Goal: Task Accomplishment & Management: Complete application form

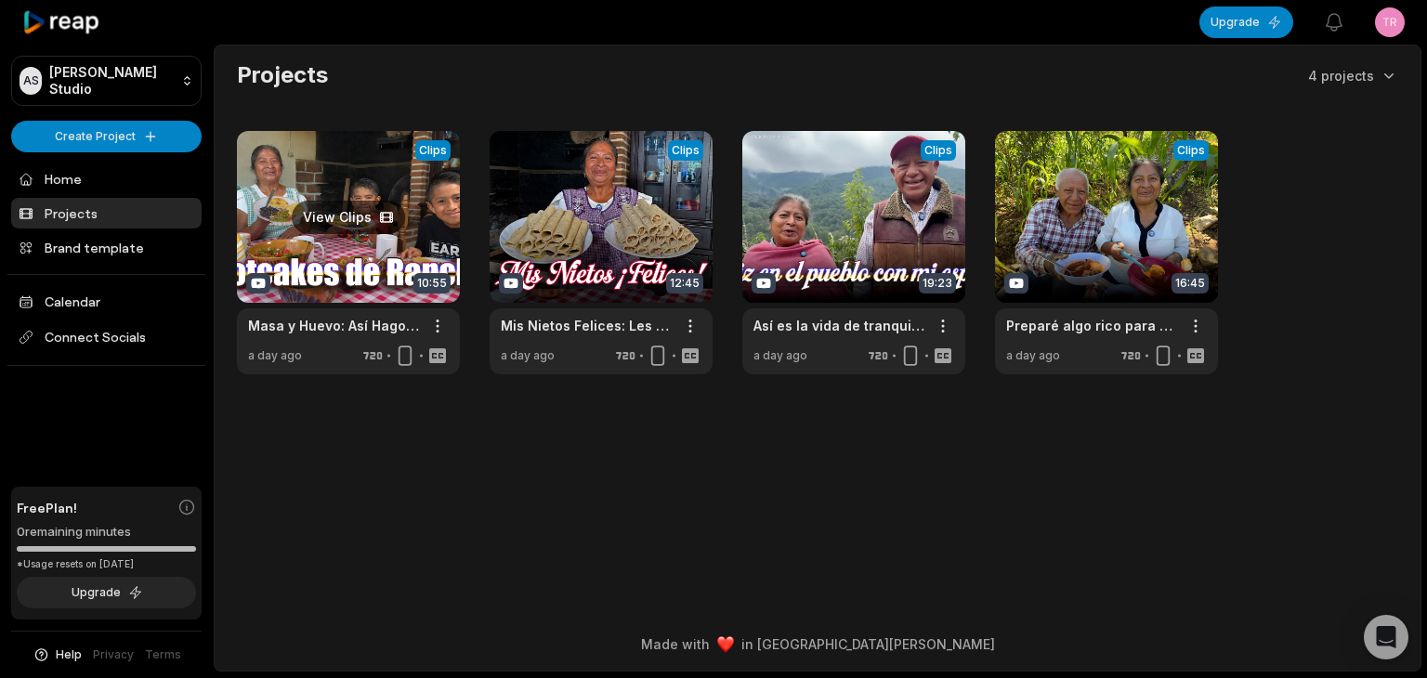
click at [322, 243] on link at bounding box center [348, 252] width 223 height 243
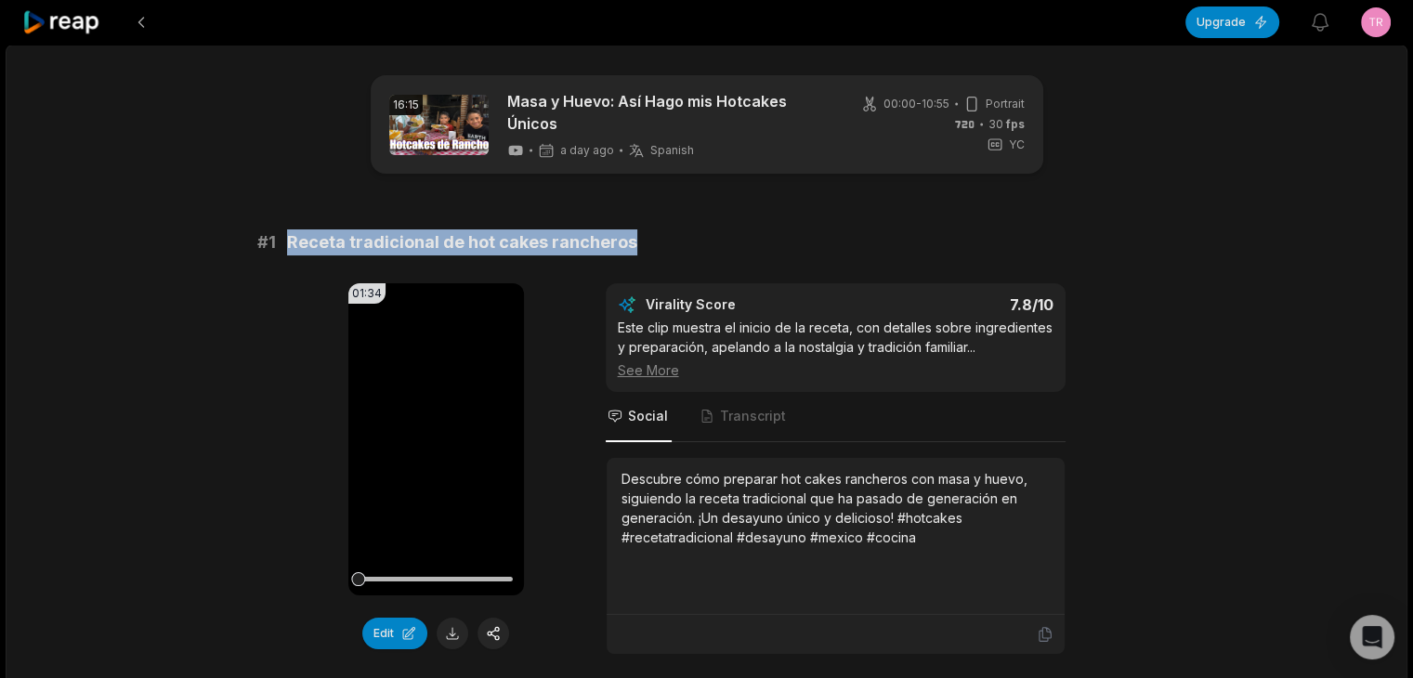
drag, startPoint x: 482, startPoint y: 239, endPoint x: 290, endPoint y: 241, distance: 192.4
click at [290, 241] on div "# 1 Receta tradicional de hot cakes rancheros" at bounding box center [707, 243] width 900 height 26
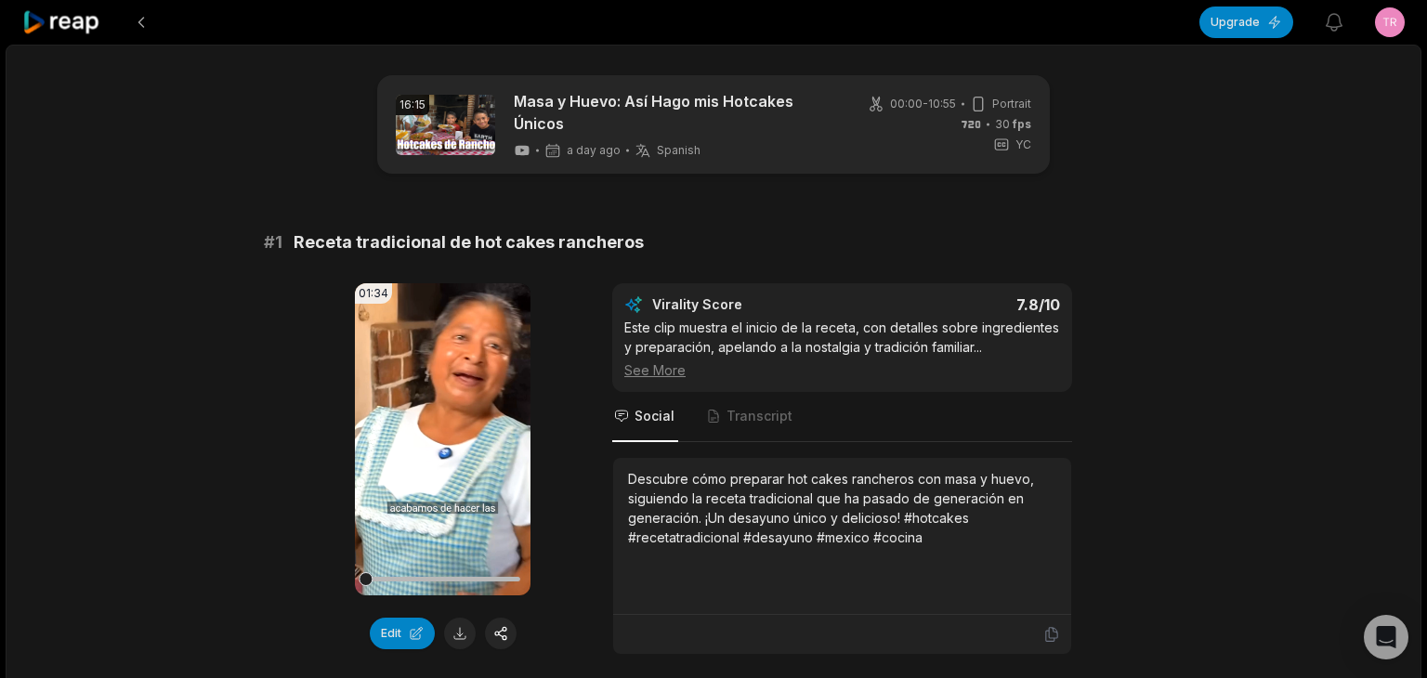
click at [1376, 28] on html "Upgrade View notifications Open user menu 16:15 Masa y Huevo: Así Hago mis Hotc…" at bounding box center [713, 339] width 1427 height 678
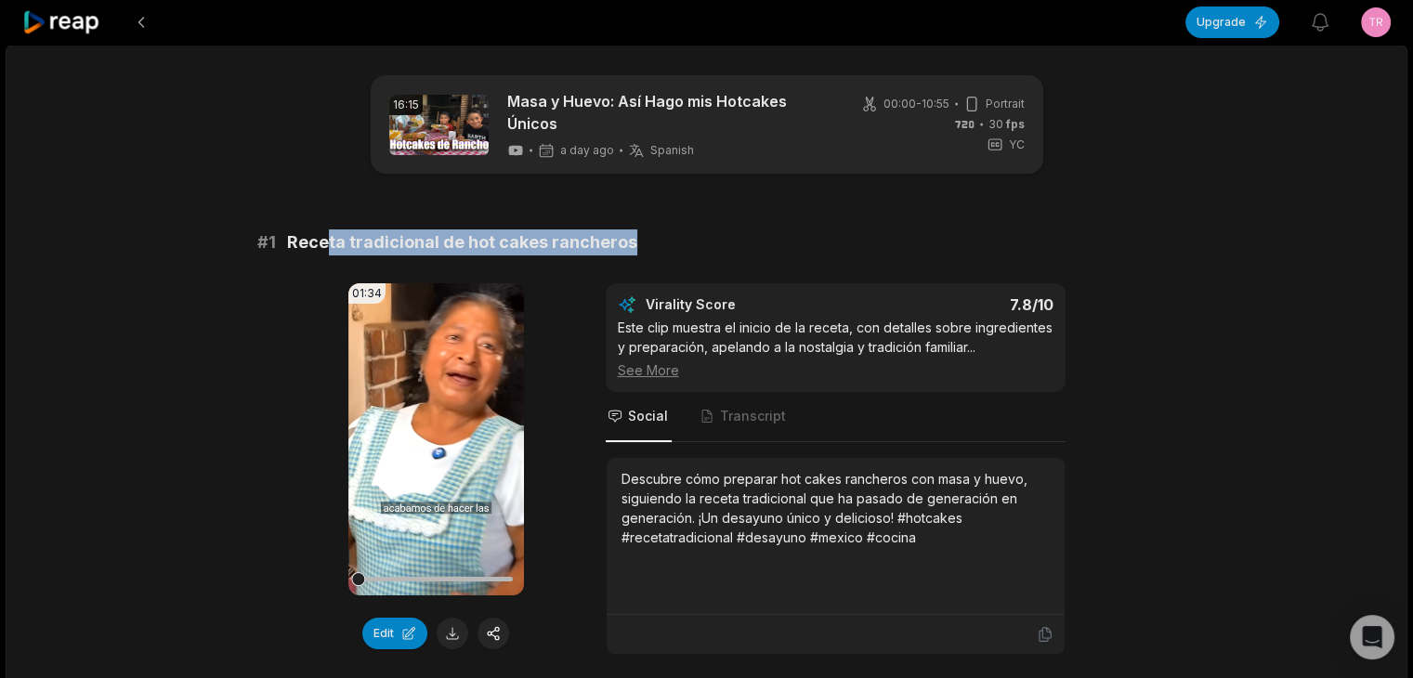
drag, startPoint x: 601, startPoint y: 234, endPoint x: 291, endPoint y: 239, distance: 310.4
click at [291, 239] on html "Upgrade View notifications Open user menu 16:15 Masa y Huevo: Así Hago mis Hotc…" at bounding box center [706, 339] width 1413 height 678
click at [285, 243] on div "# 1 Receta tradicional de hot cakes rancheros" at bounding box center [707, 243] width 900 height 26
drag, startPoint x: 286, startPoint y: 246, endPoint x: 629, endPoint y: 253, distance: 343.0
click at [630, 253] on div "# 1 Receta tradicional de hot cakes rancheros" at bounding box center [707, 243] width 900 height 26
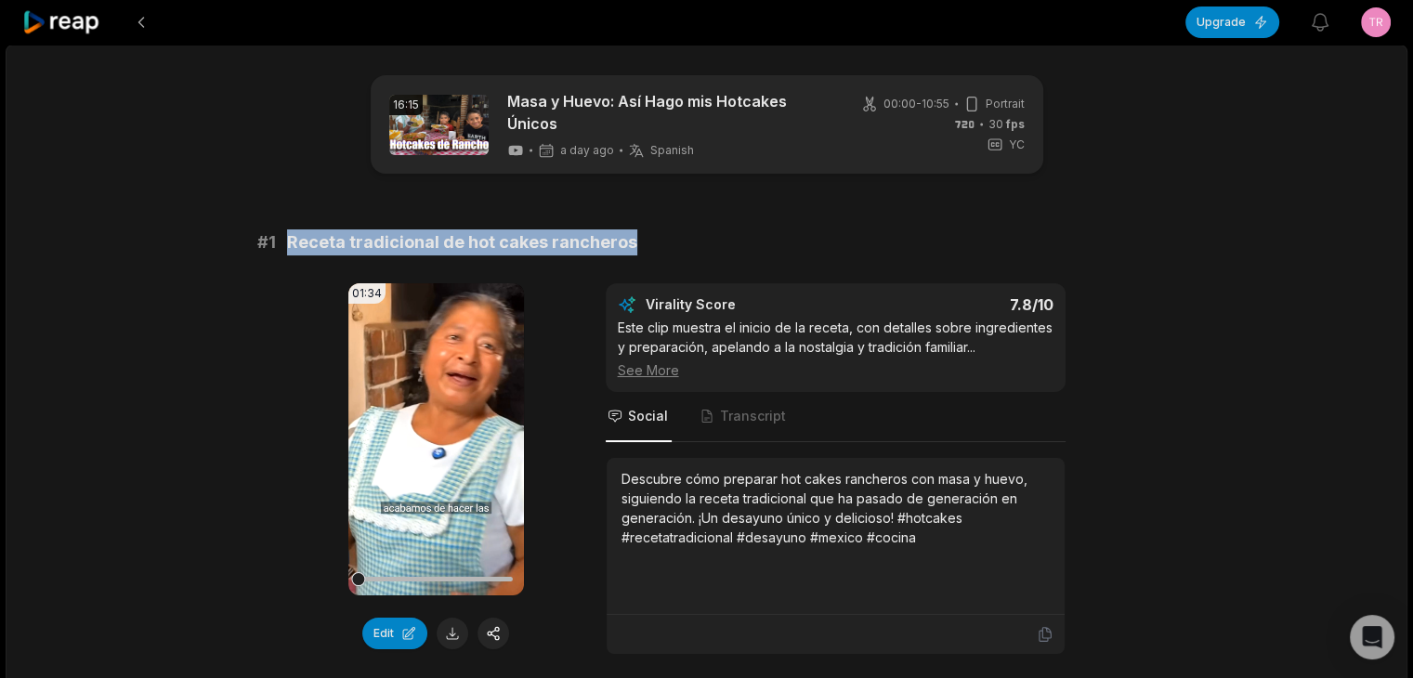
copy span "Receta tradicional de hot cakes rancheros"
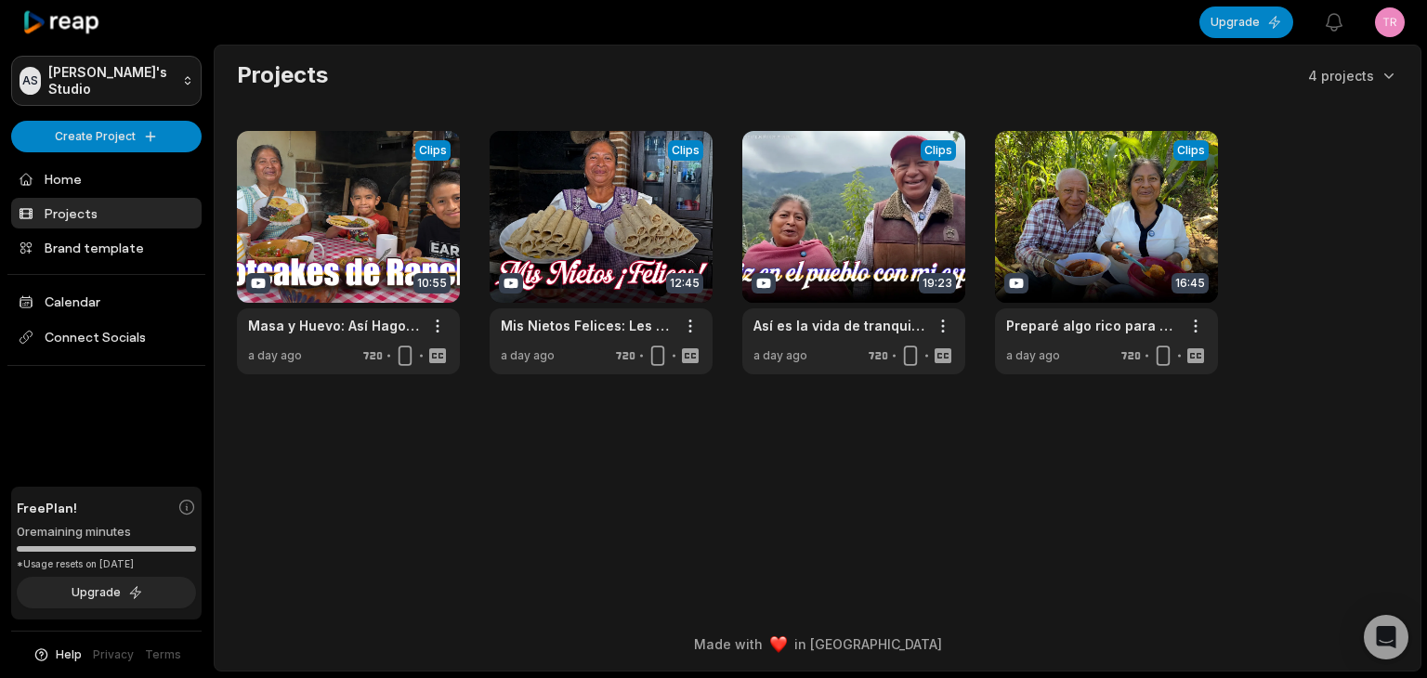
click at [174, 65] on html "AS [PERSON_NAME]'s Studio Create Project Home Projects Brand template Calendar …" at bounding box center [713, 339] width 1427 height 678
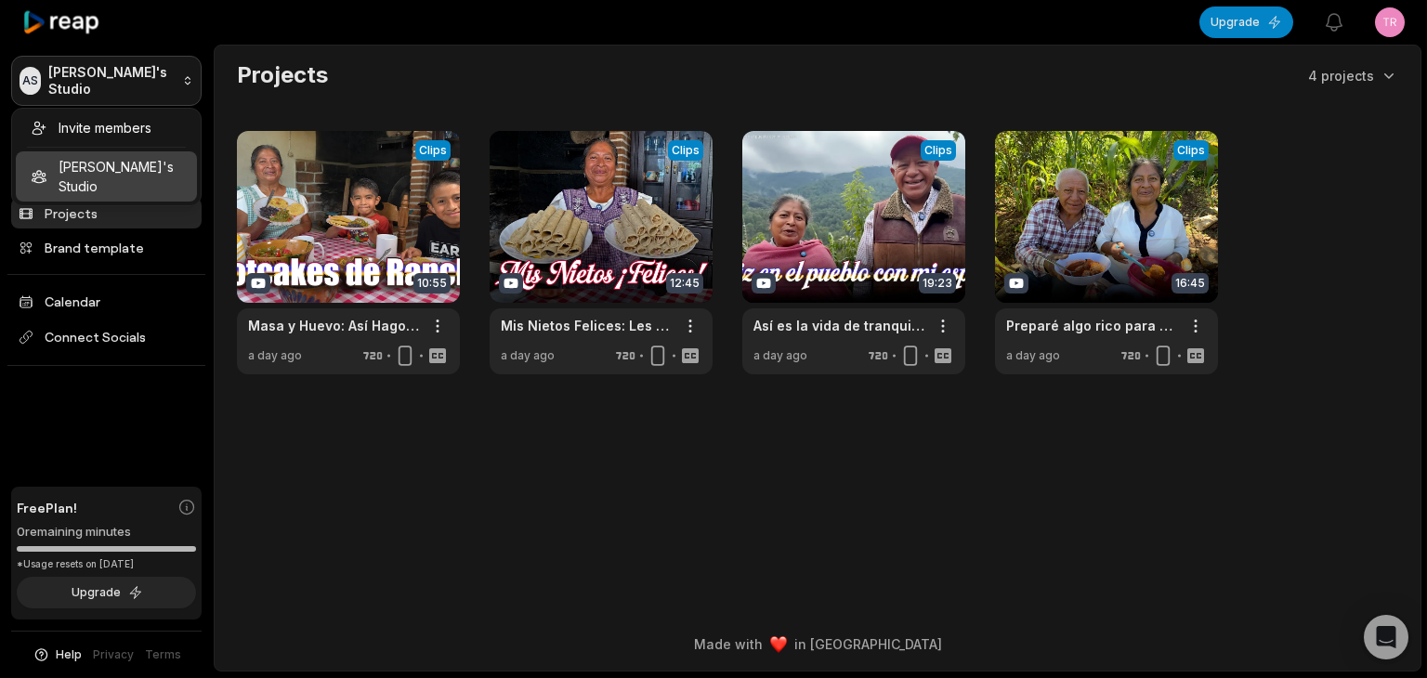
click at [164, 79] on html "AS Aditya's Studio Create Project Home Projects Brand template Calendar Connect…" at bounding box center [713, 339] width 1427 height 678
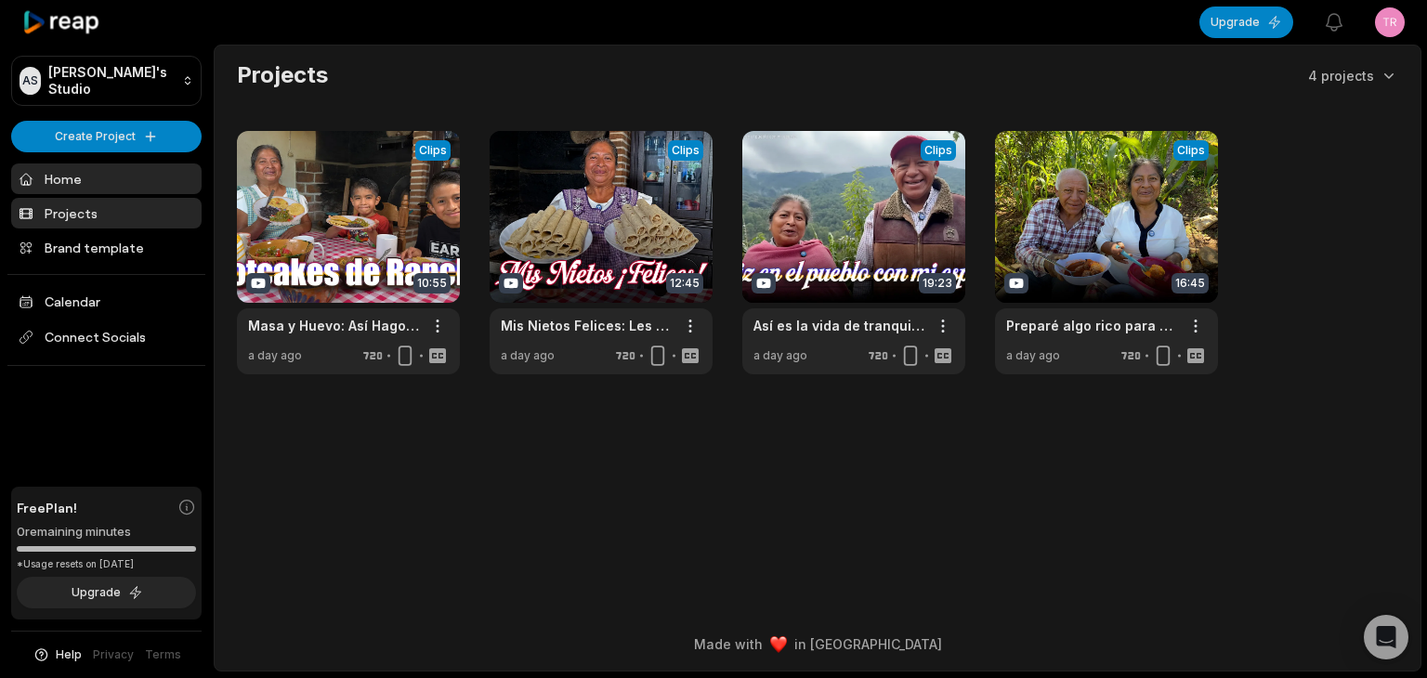
click at [122, 172] on link "Home" at bounding box center [106, 179] width 191 height 31
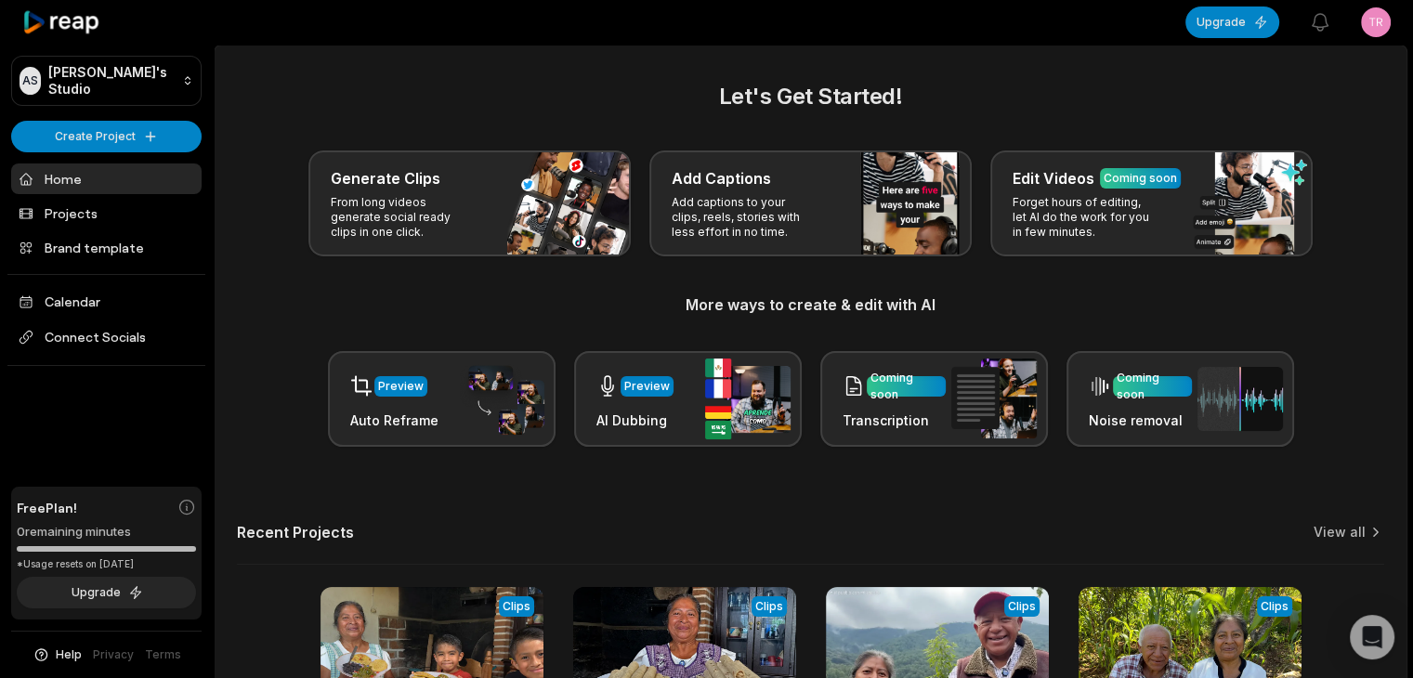
click at [749, 220] on p "Add captions to your clips, reels, stories with less effort in no time." at bounding box center [744, 217] width 144 height 45
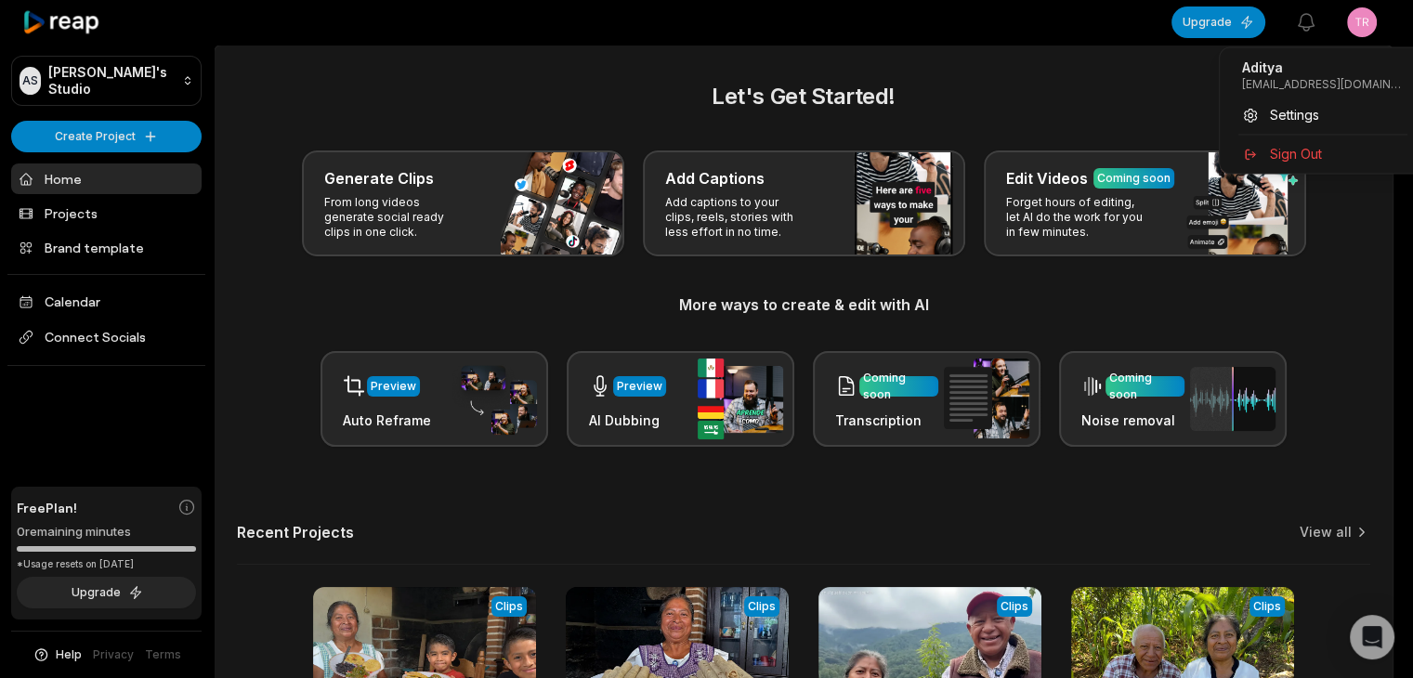
click at [1371, 18] on html "AS Aditya's Studio Create Project Home Projects Brand template Calendar Connect…" at bounding box center [706, 339] width 1413 height 678
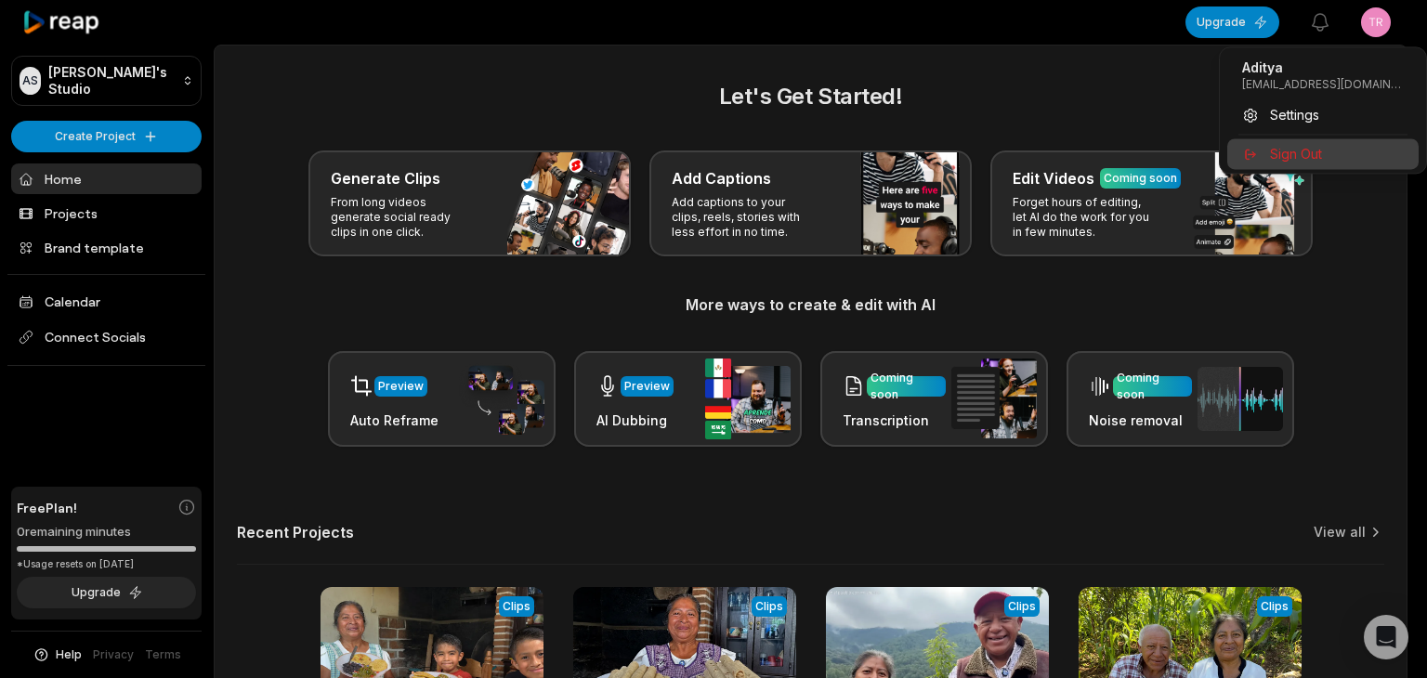
click at [1301, 150] on span "Sign Out" at bounding box center [1296, 154] width 52 height 20
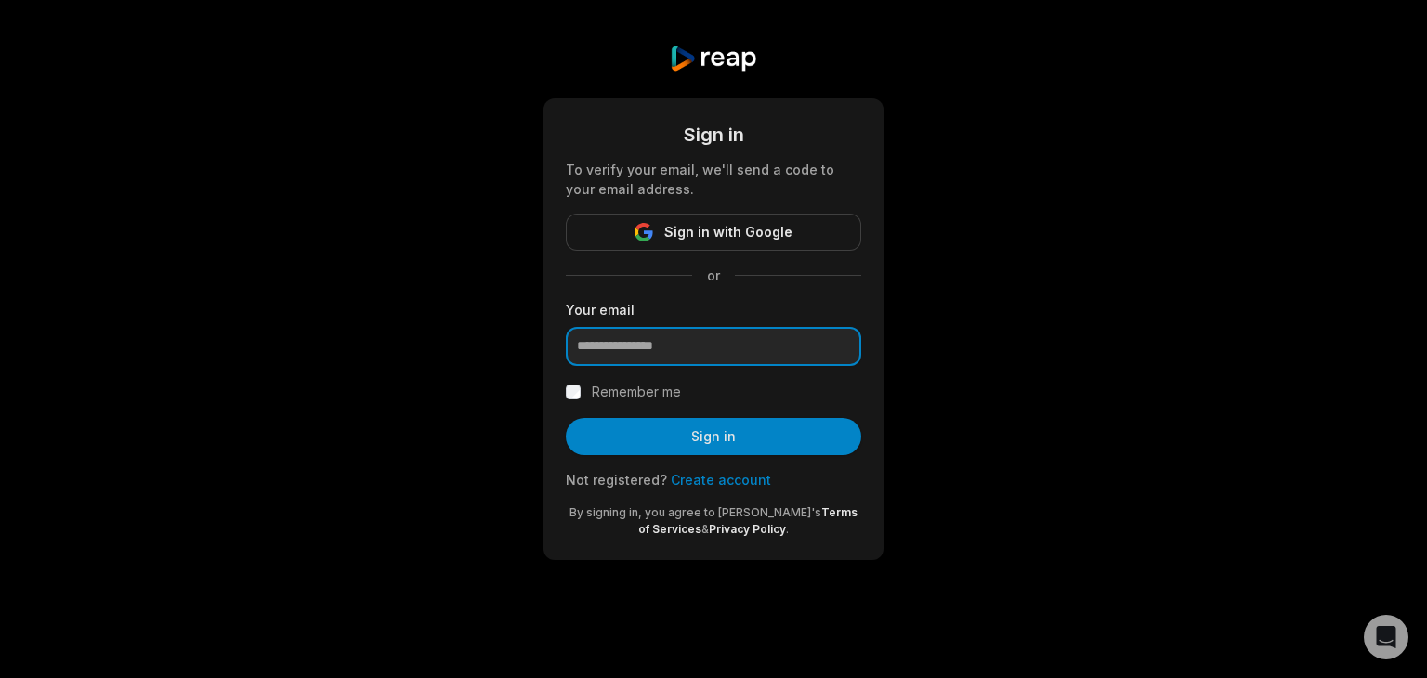
click at [647, 340] on input "email" at bounding box center [714, 346] width 296 height 39
click at [740, 477] on link "Create account" at bounding box center [721, 480] width 100 height 16
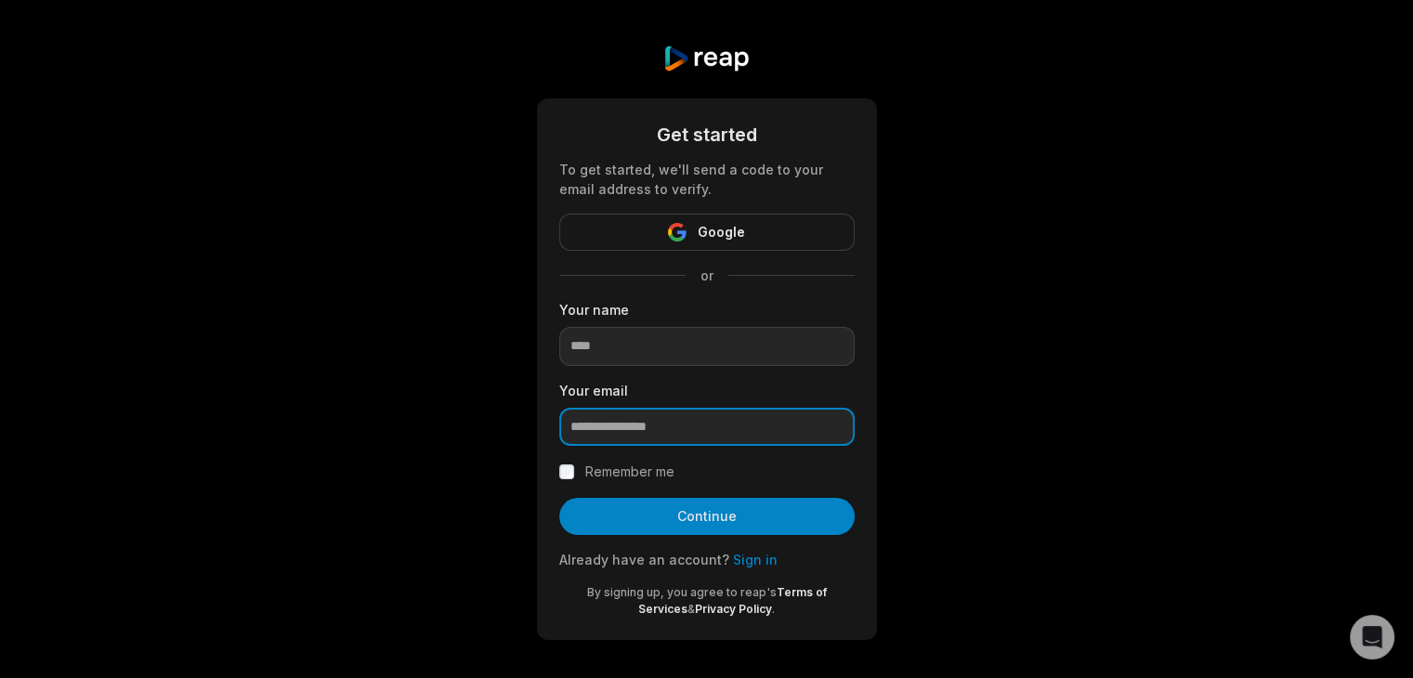
drag, startPoint x: 646, startPoint y: 431, endPoint x: 645, endPoint y: 420, distance: 11.2
click at [646, 431] on input "email" at bounding box center [707, 427] width 296 height 39
paste input "**********"
type input "**********"
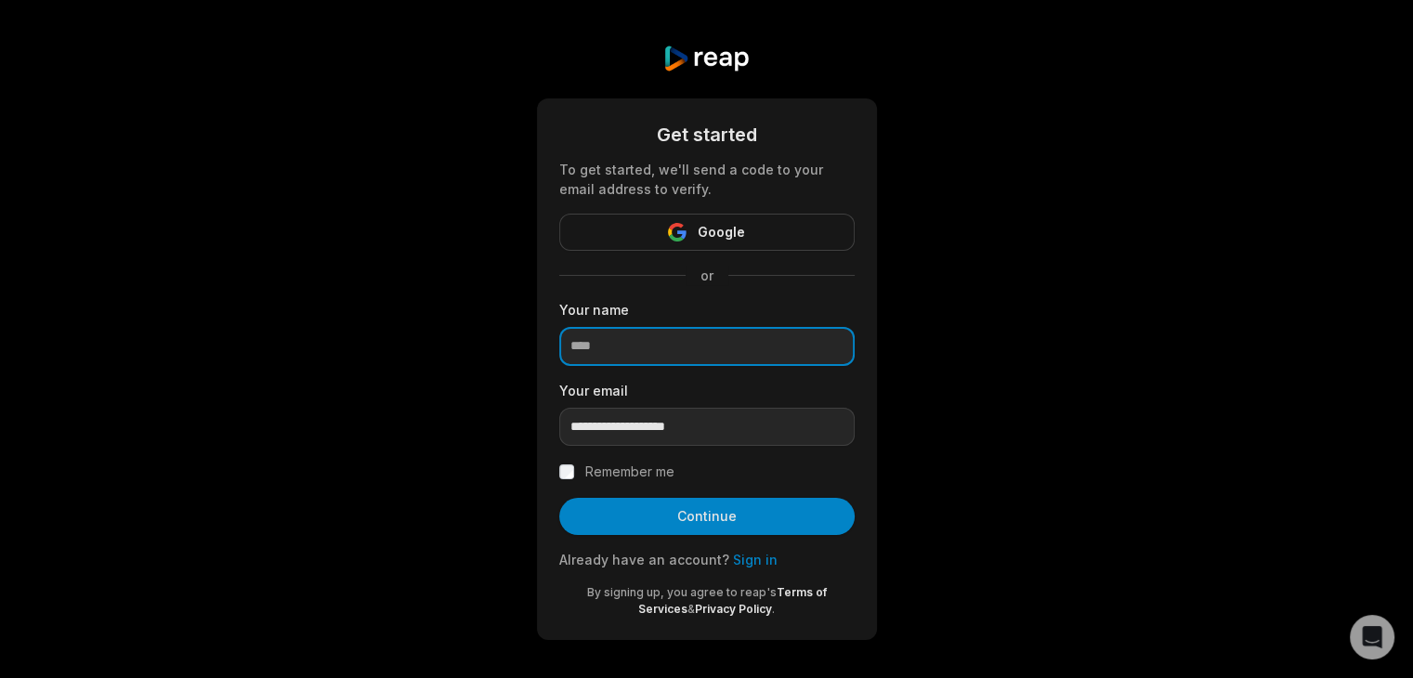
click at [646, 348] on input at bounding box center [707, 346] width 296 height 39
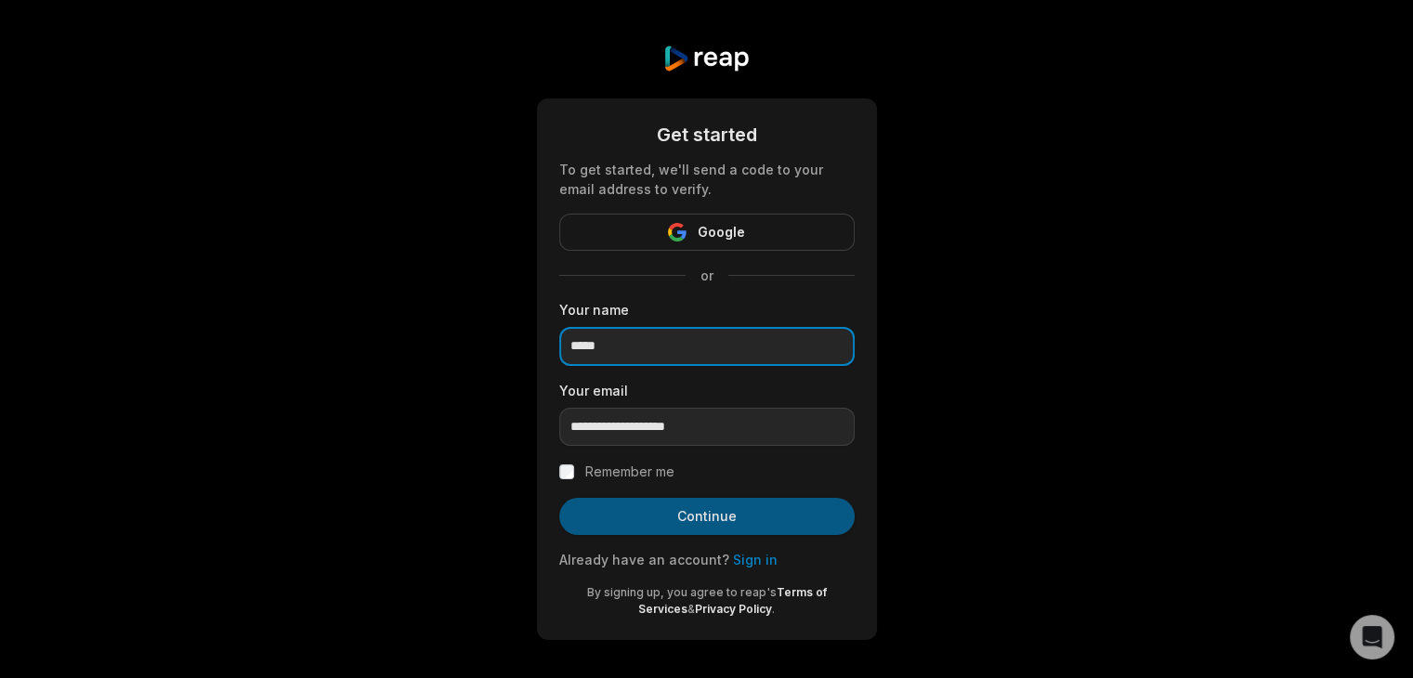
type input "*****"
click at [648, 517] on button "Continue" at bounding box center [707, 516] width 296 height 37
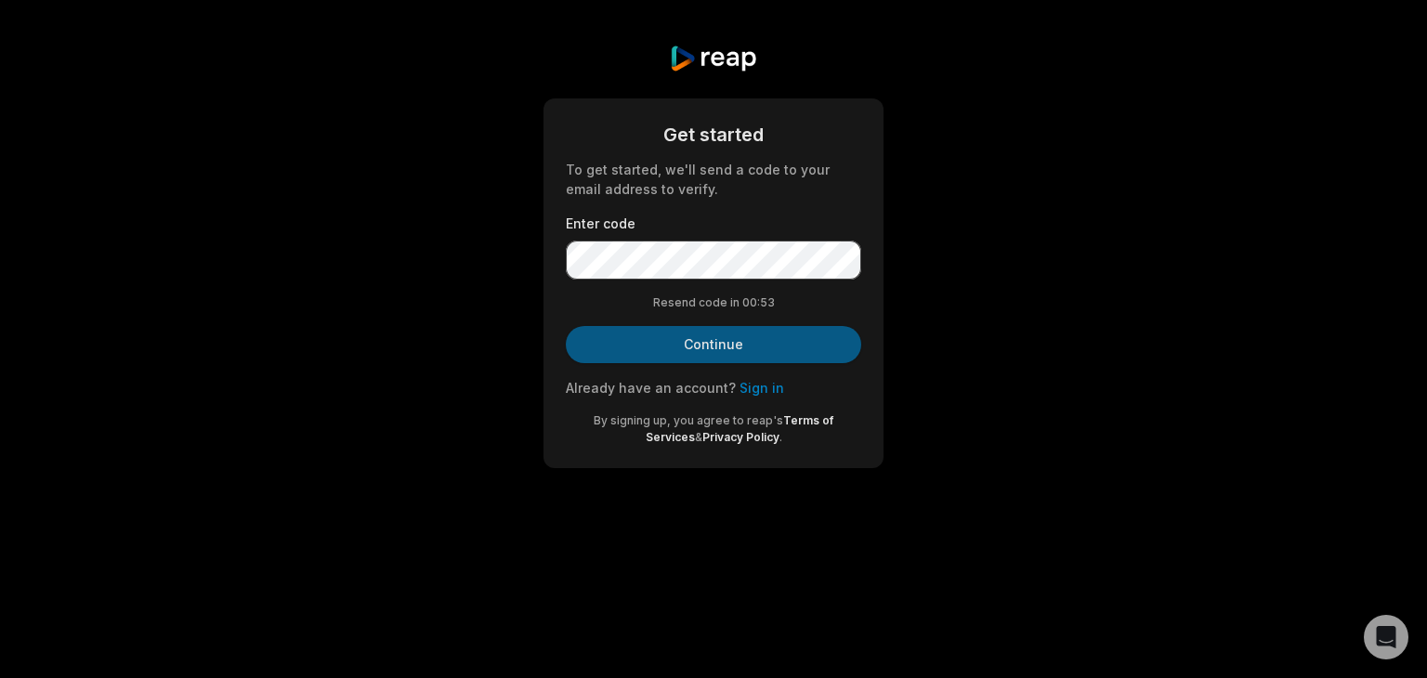
click at [671, 347] on button "Continue" at bounding box center [714, 344] width 296 height 37
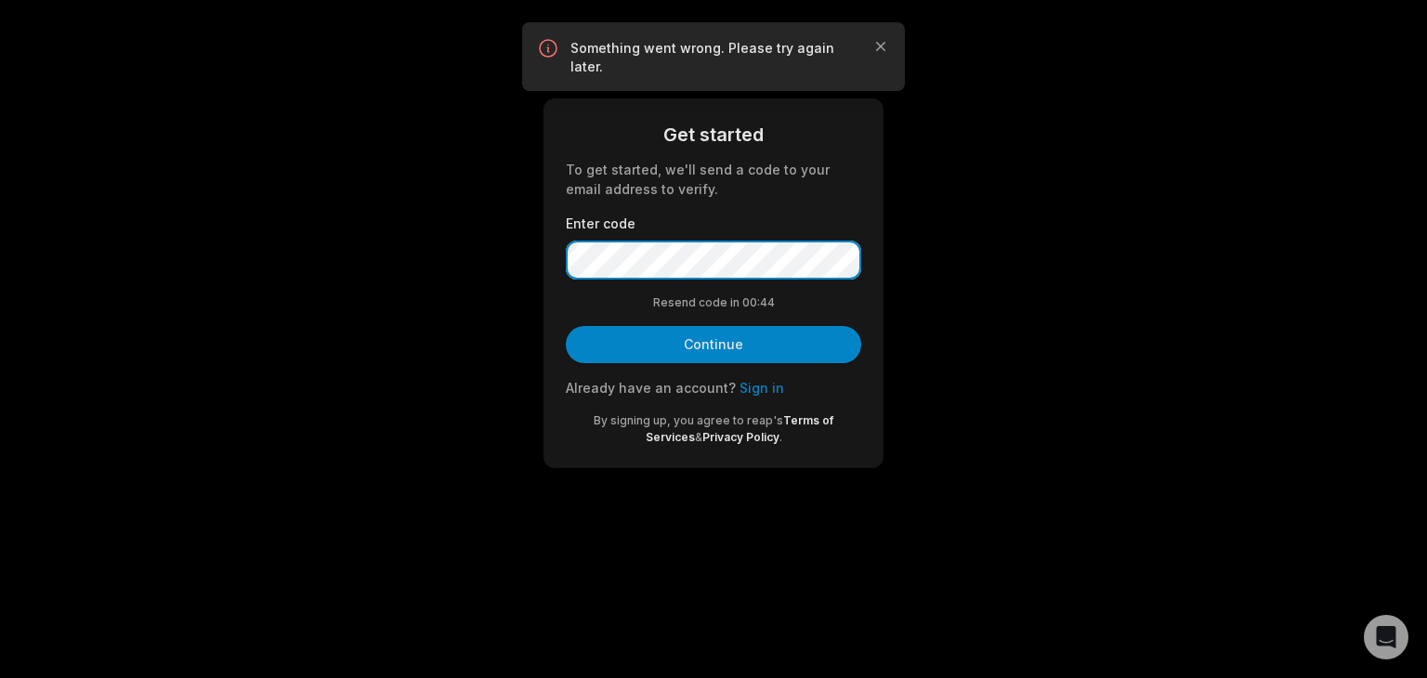
click at [484, 253] on div "Get started To get started, we'll send a code to your email address to verify. …" at bounding box center [713, 256] width 1427 height 513
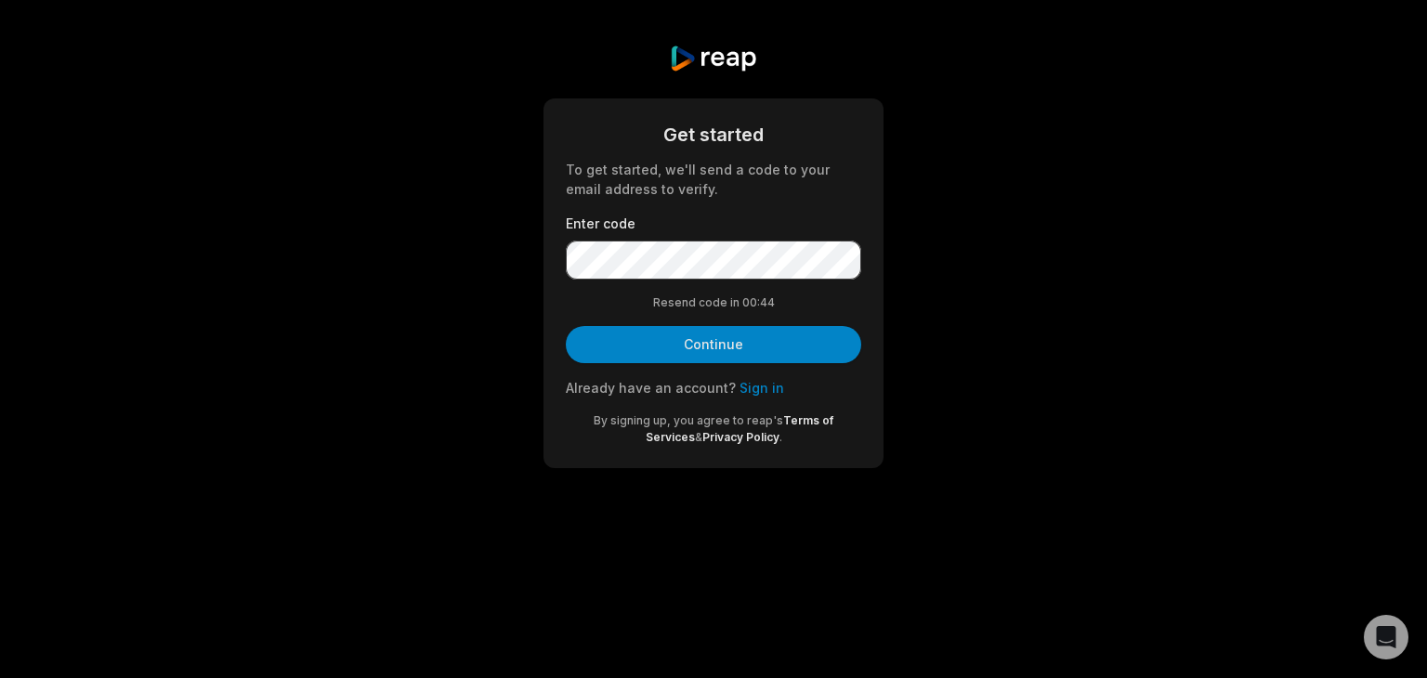
click at [885, 41] on div "Get started To get started, we'll send a code to your email address to verify. …" at bounding box center [713, 256] width 1427 height 513
click at [505, 258] on div "Get started To get started, we'll send a code to your email address to verify. …" at bounding box center [713, 256] width 1427 height 513
click at [678, 357] on button "Continue" at bounding box center [714, 344] width 296 height 37
